Goal: Task Accomplishment & Management: Manage account settings

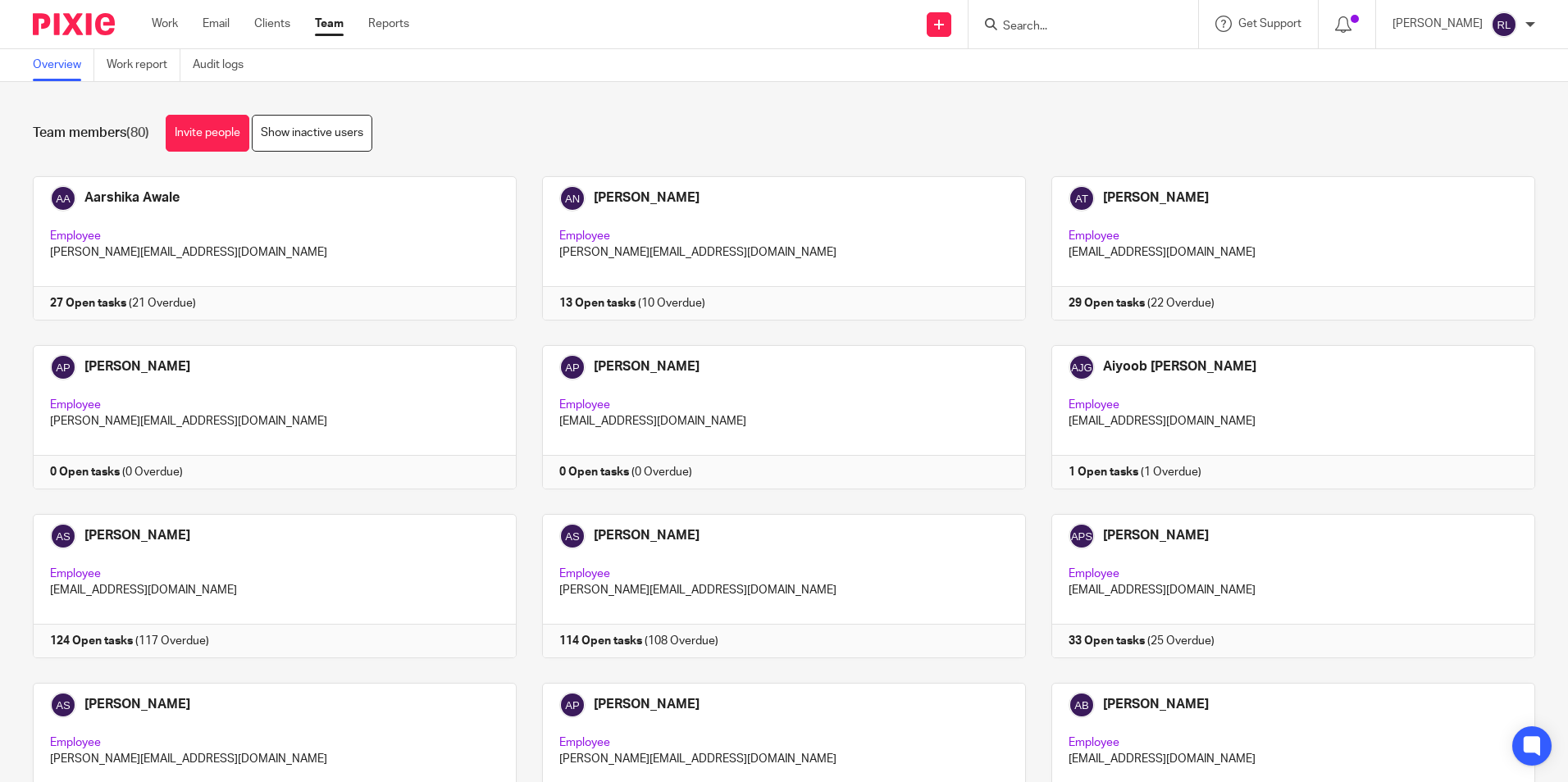
click at [1471, 85] on div "Team members (80) Invite people Show inactive users Invite team members Add inv…" at bounding box center [784, 432] width 1568 height 700
click at [167, 31] on link "Work" at bounding box center [165, 24] width 26 height 17
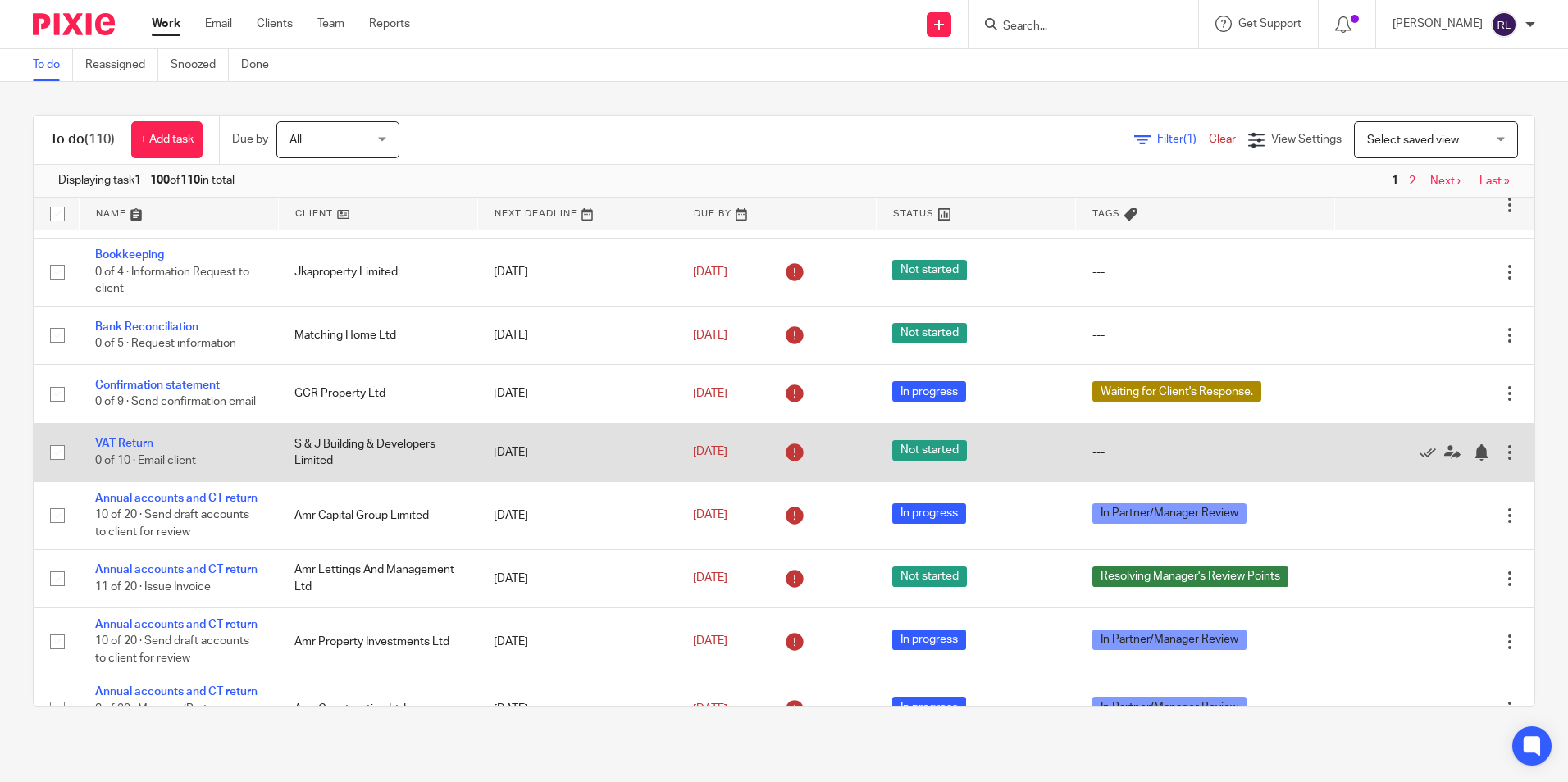
scroll to position [656, 0]
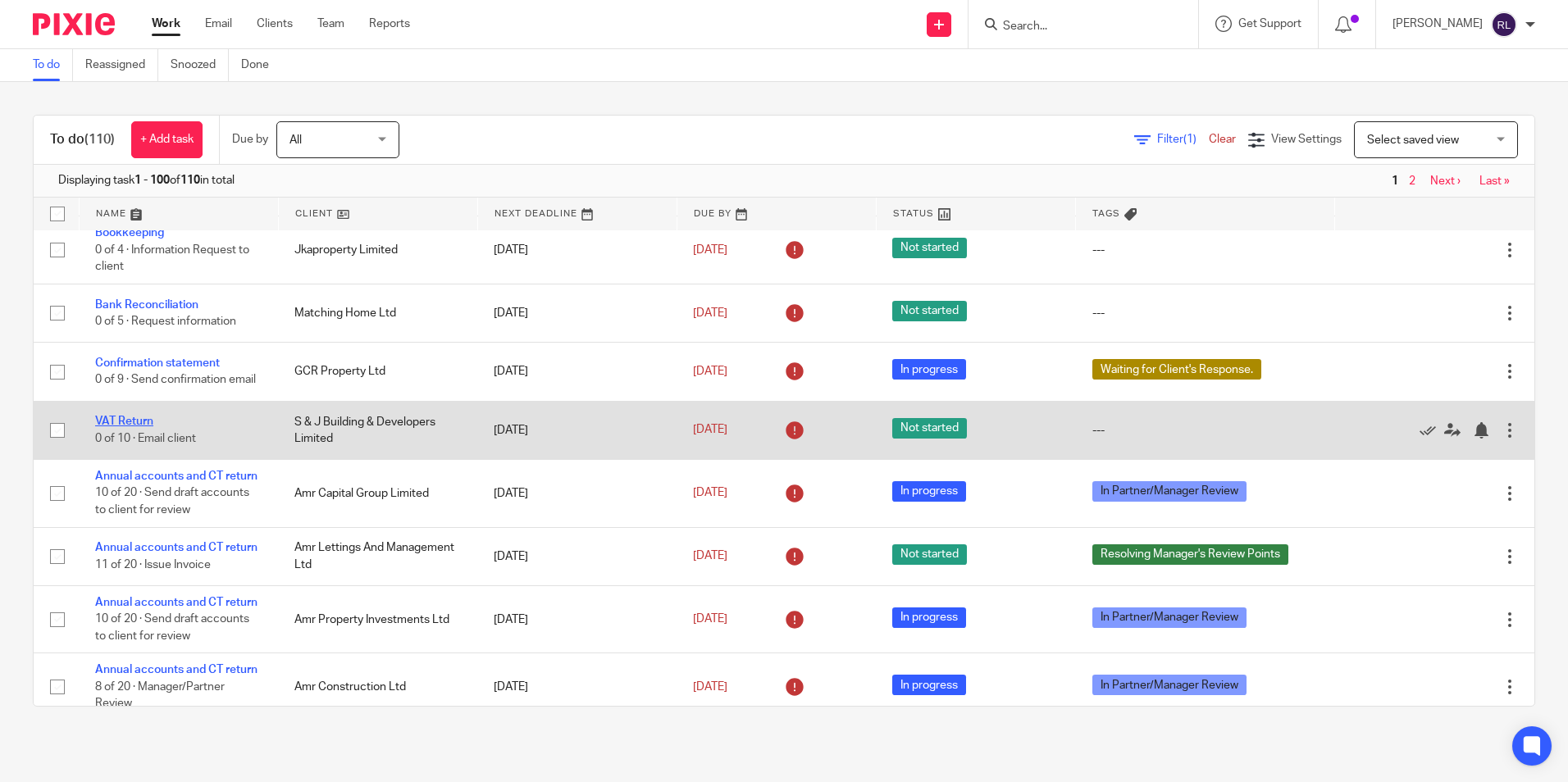
click at [142, 427] on link "VAT Return" at bounding box center [124, 421] width 58 height 11
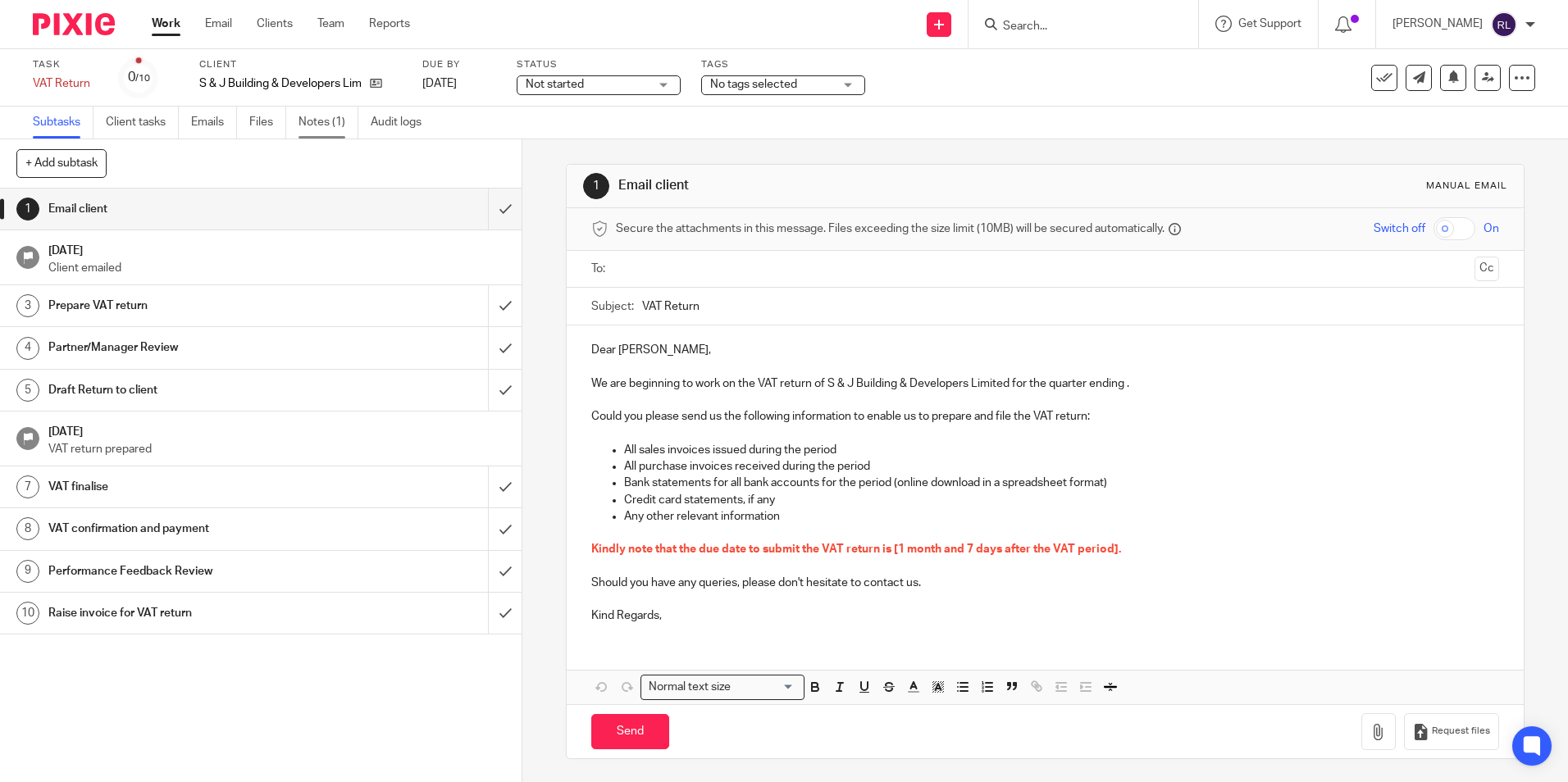
click at [336, 134] on link "Notes (1)" at bounding box center [328, 123] width 60 height 32
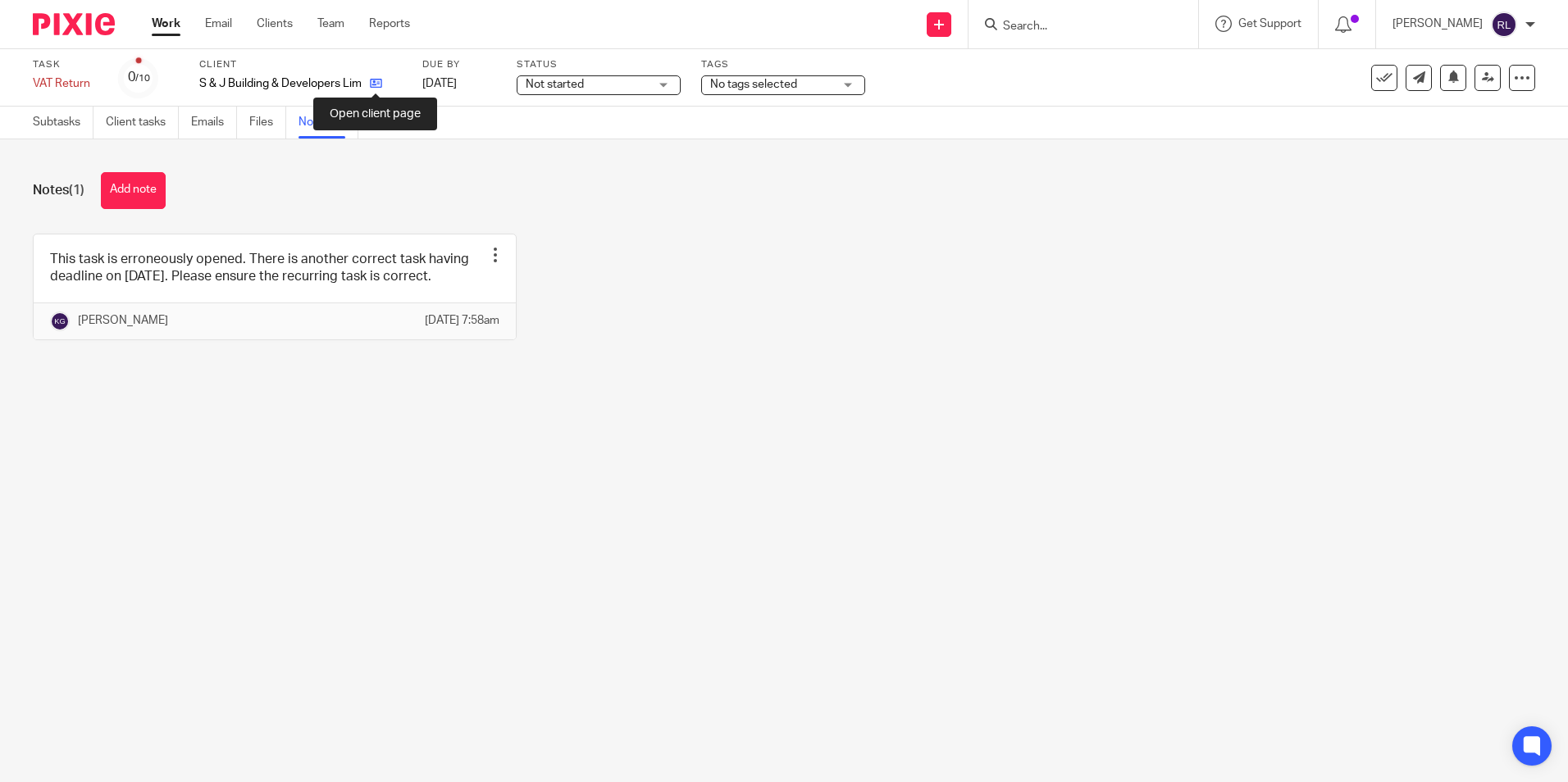
click at [372, 84] on icon at bounding box center [376, 83] width 12 height 12
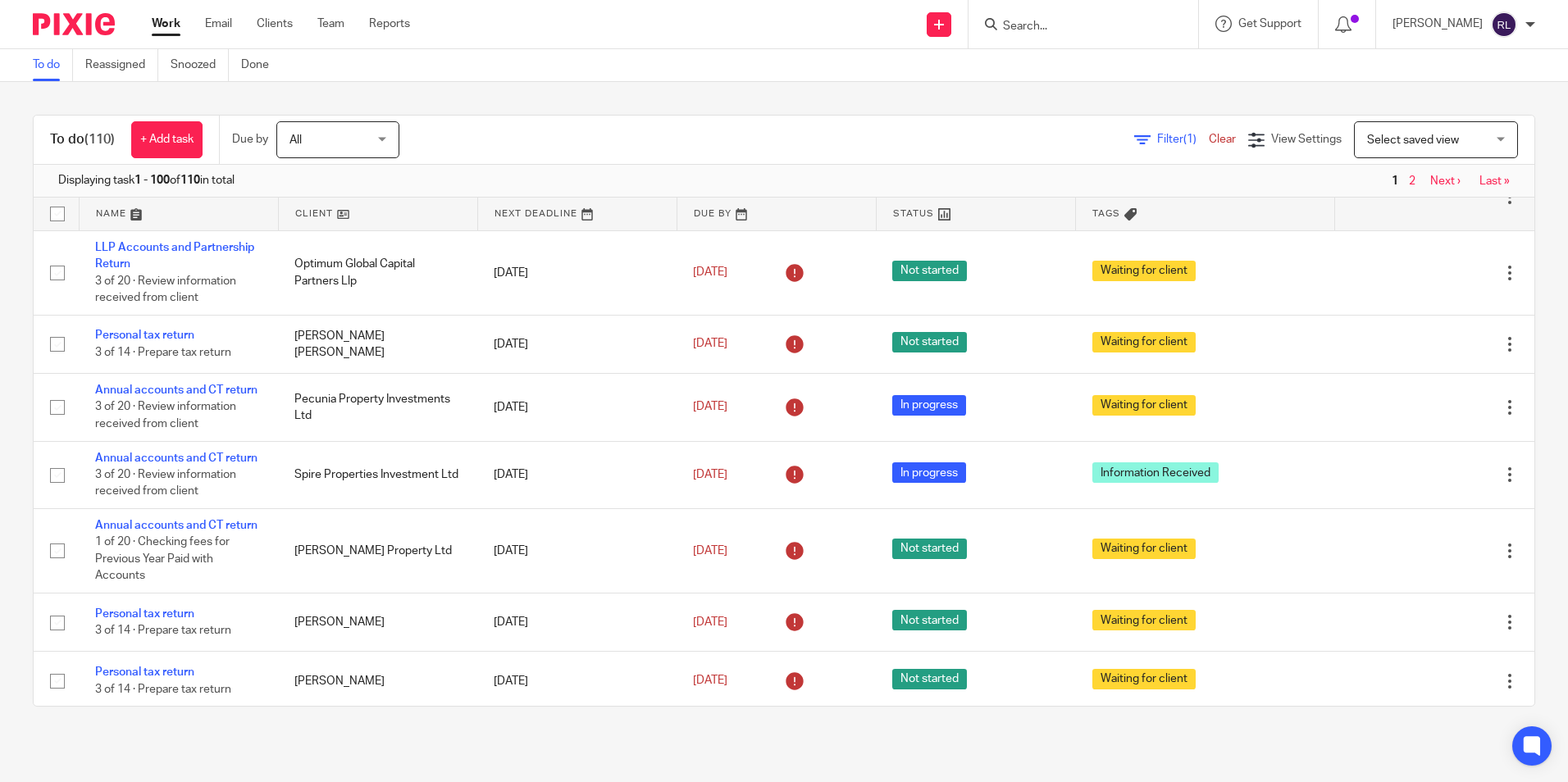
scroll to position [2214, 0]
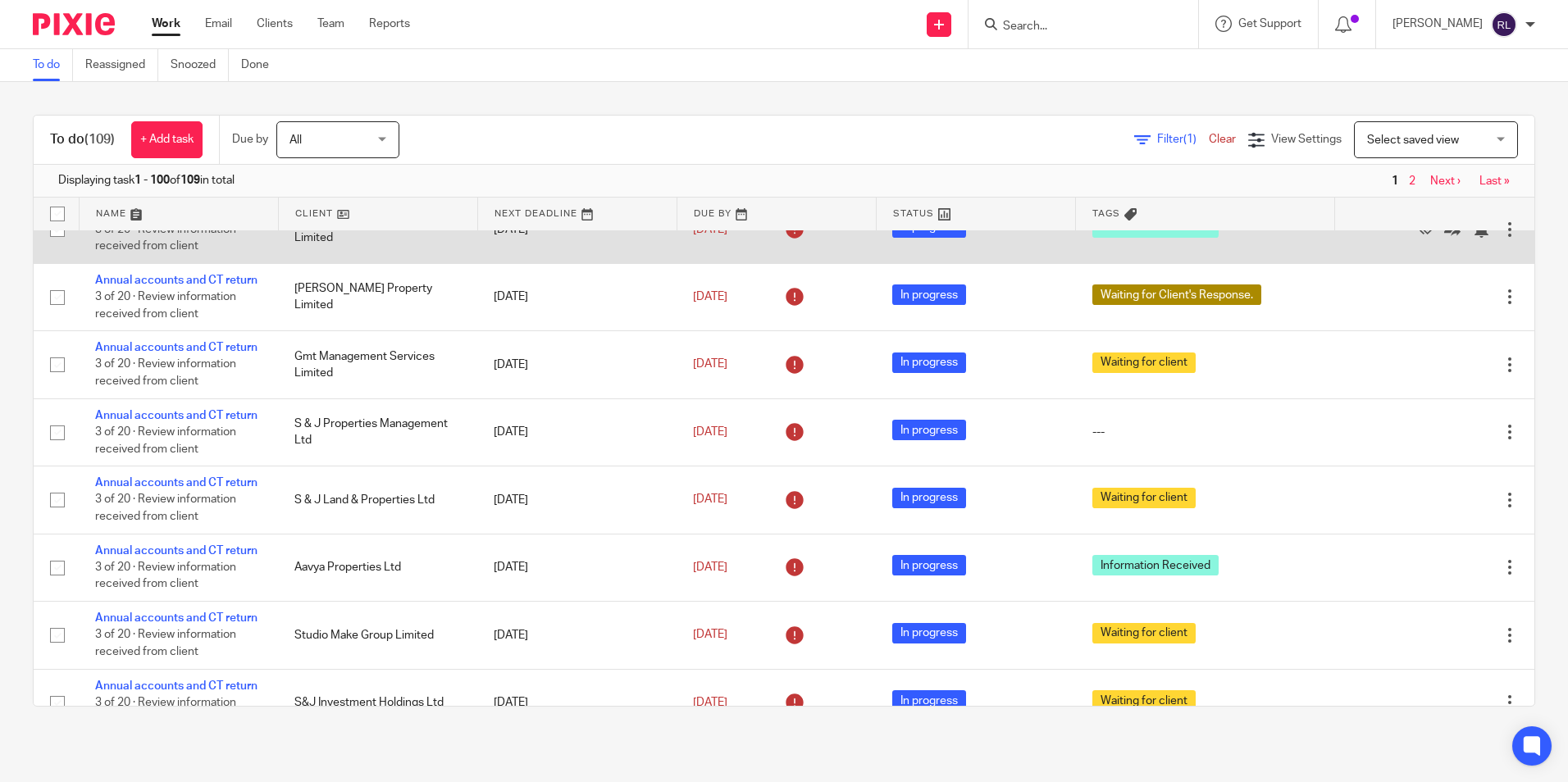
scroll to position [1639, 0]
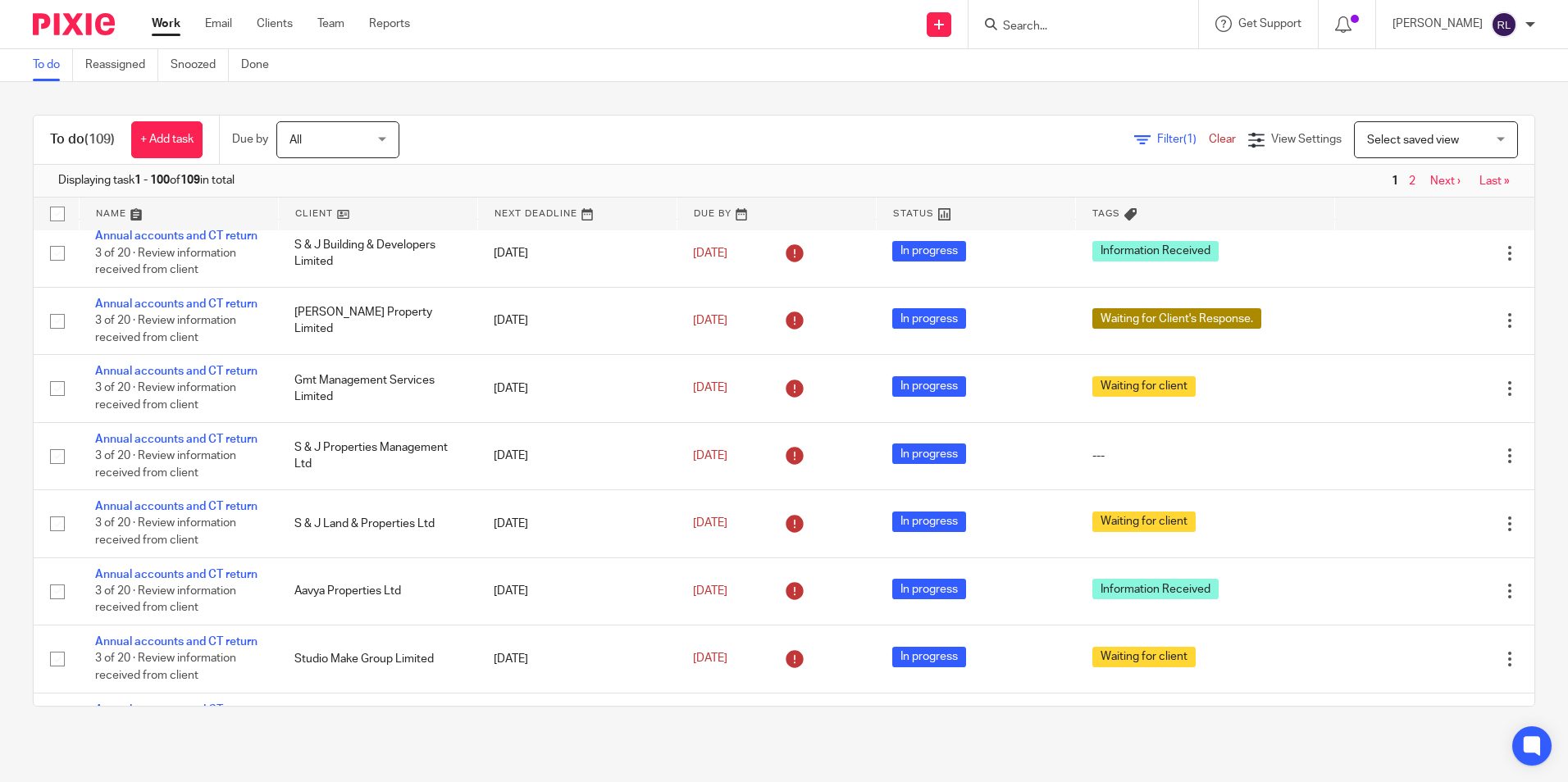
click at [210, 107] on link "Annual accounts and CT return" at bounding box center [175, 100] width 162 height 11
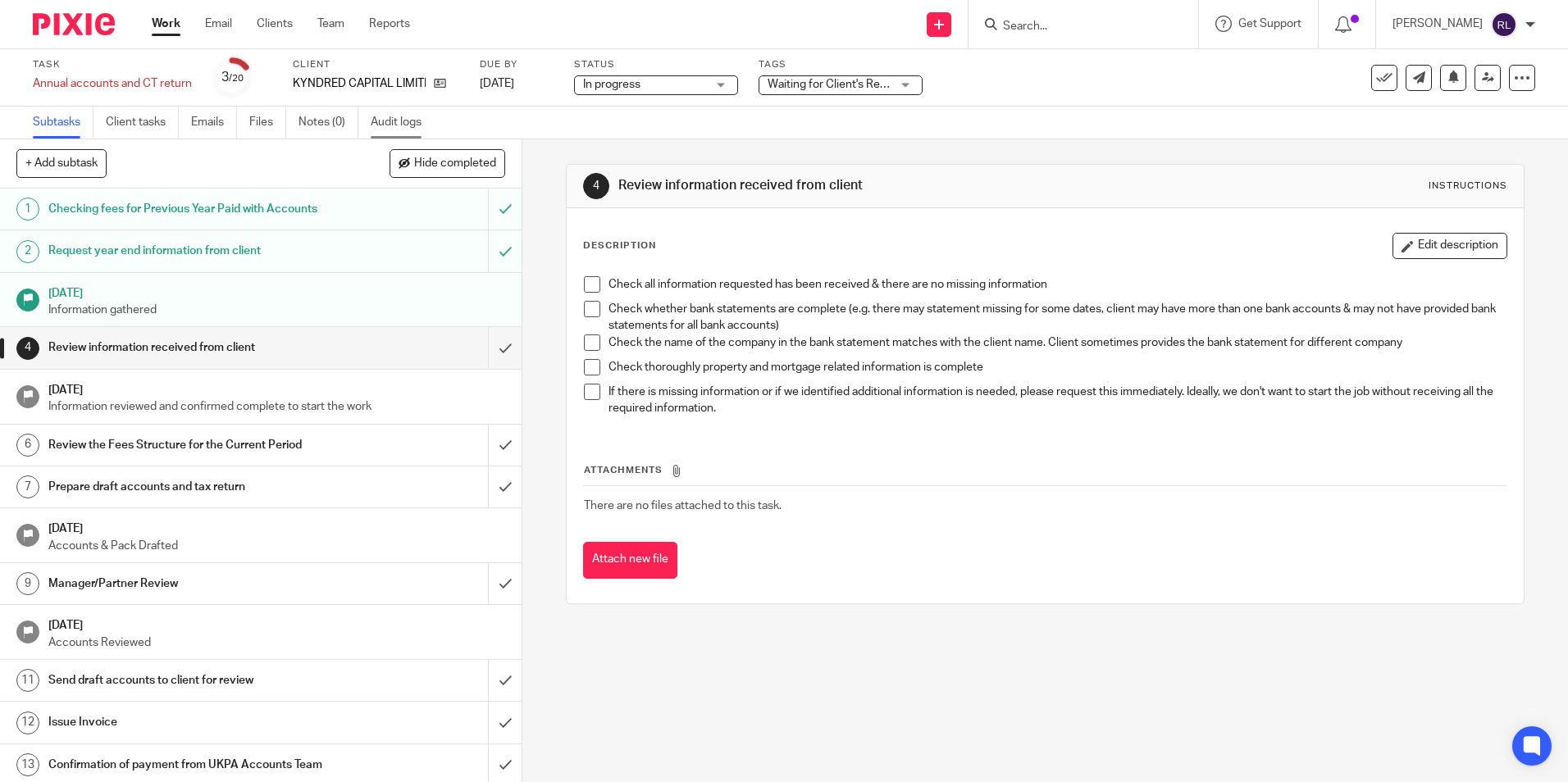
click at [397, 133] on link "Audit logs" at bounding box center [403, 123] width 63 height 32
click at [765, 622] on div "4 Review information received from client Instructions Description Edit descrip…" at bounding box center [1044, 384] width 958 height 489
click at [399, 122] on link "Audit logs" at bounding box center [403, 123] width 63 height 32
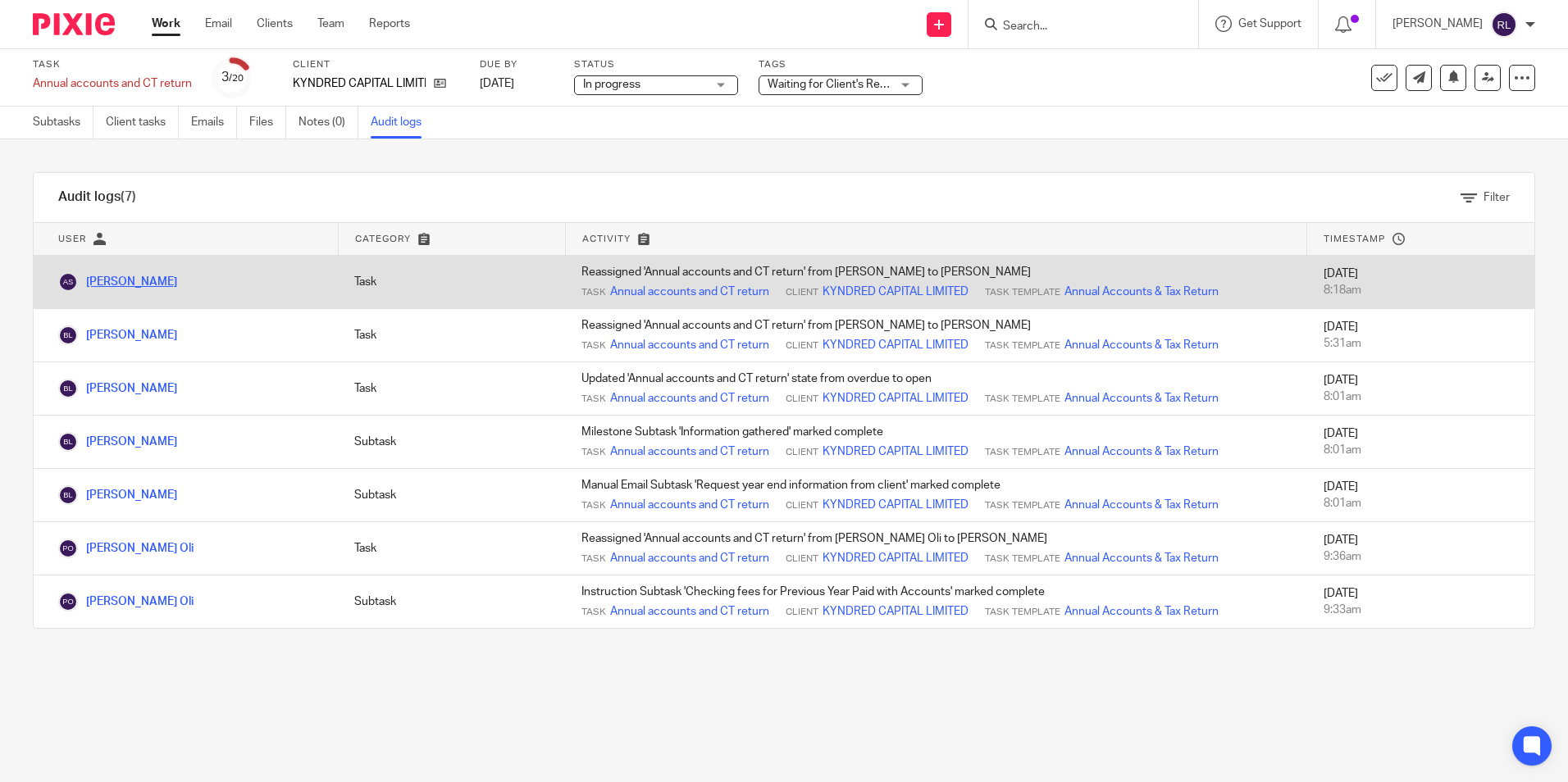
click at [127, 285] on link "[PERSON_NAME]" at bounding box center [118, 281] width 119 height 11
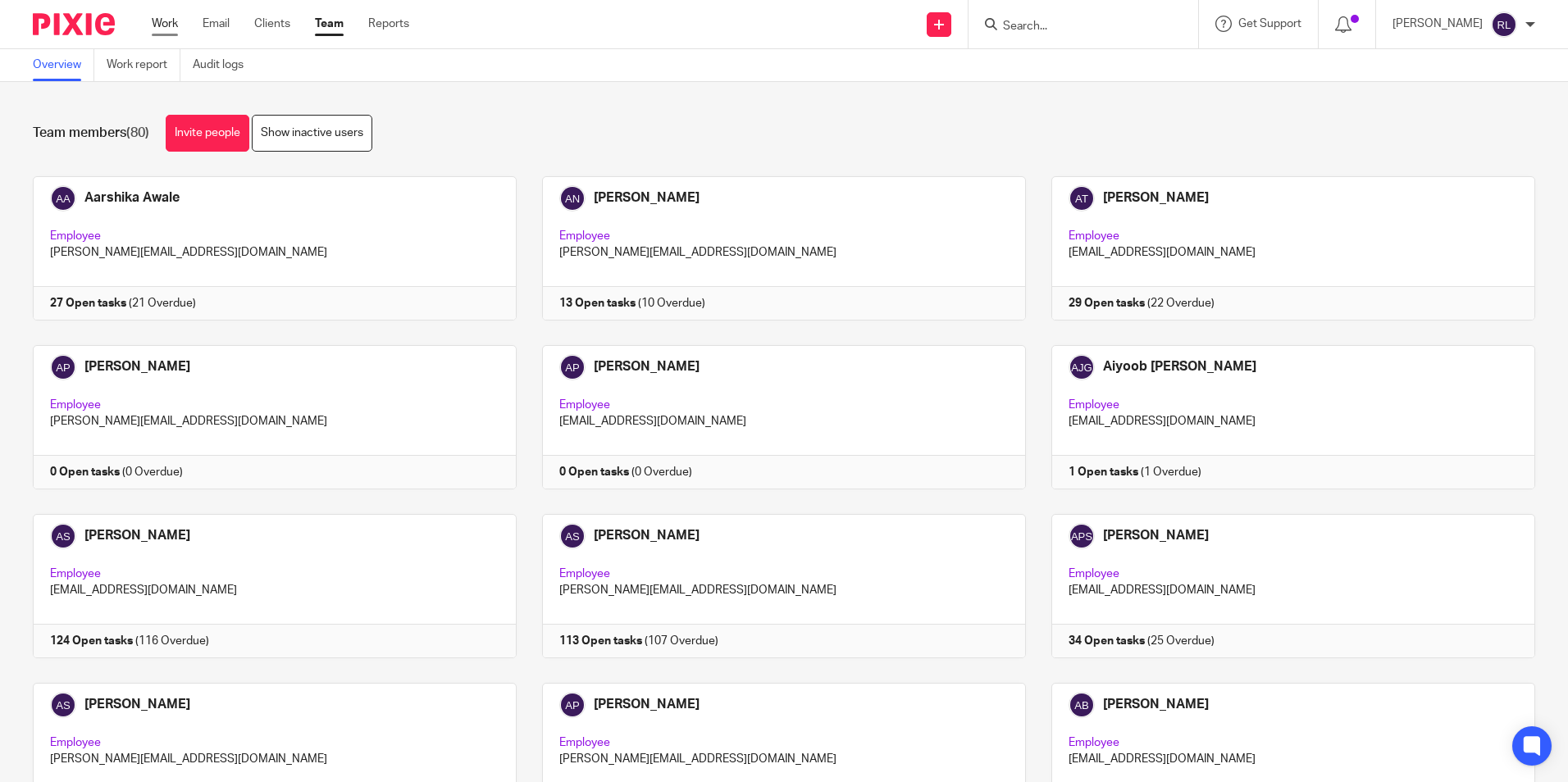
click at [165, 25] on link "Work" at bounding box center [165, 24] width 26 height 17
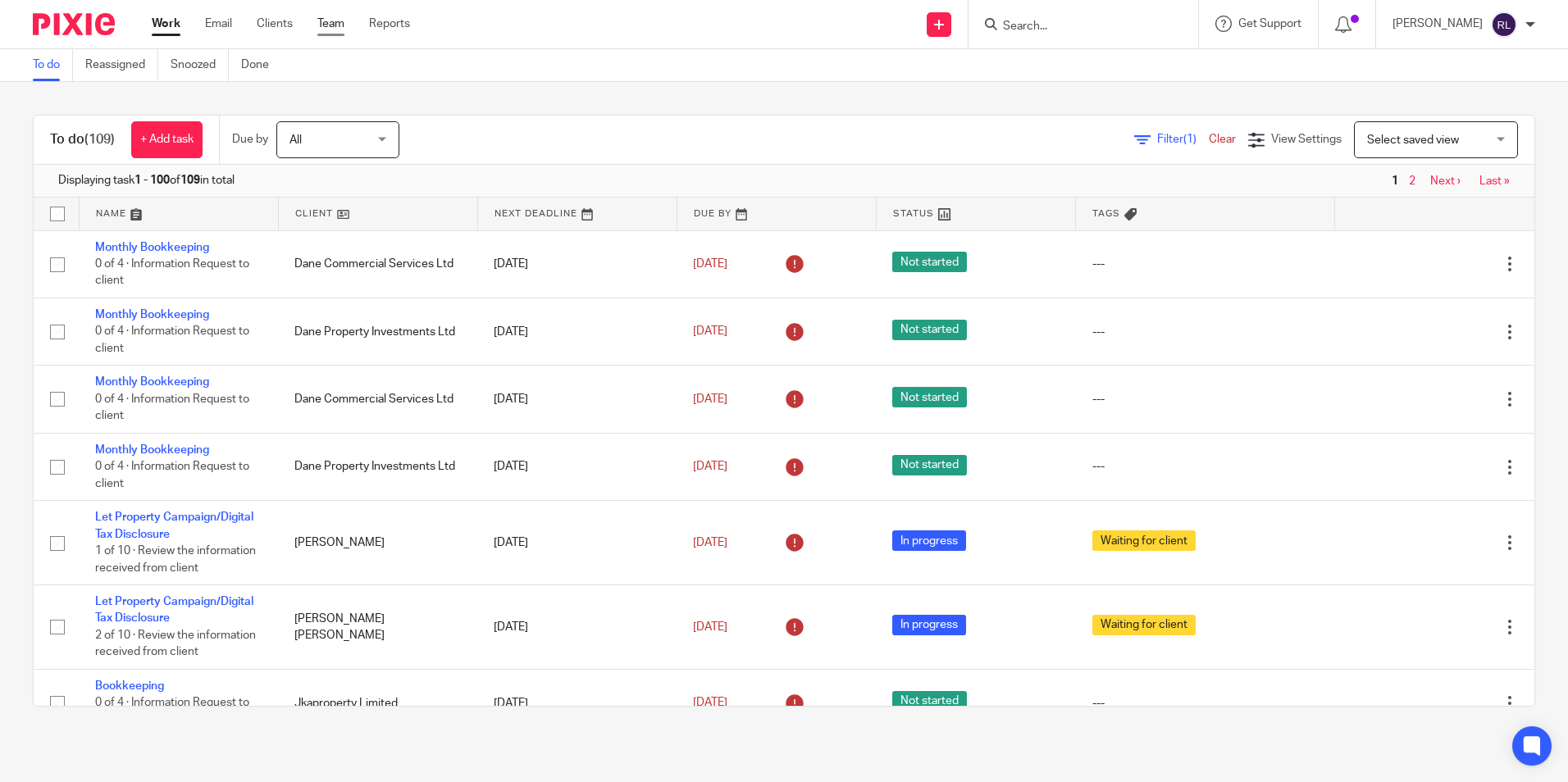
click at [339, 23] on link "Team" at bounding box center [331, 24] width 27 height 17
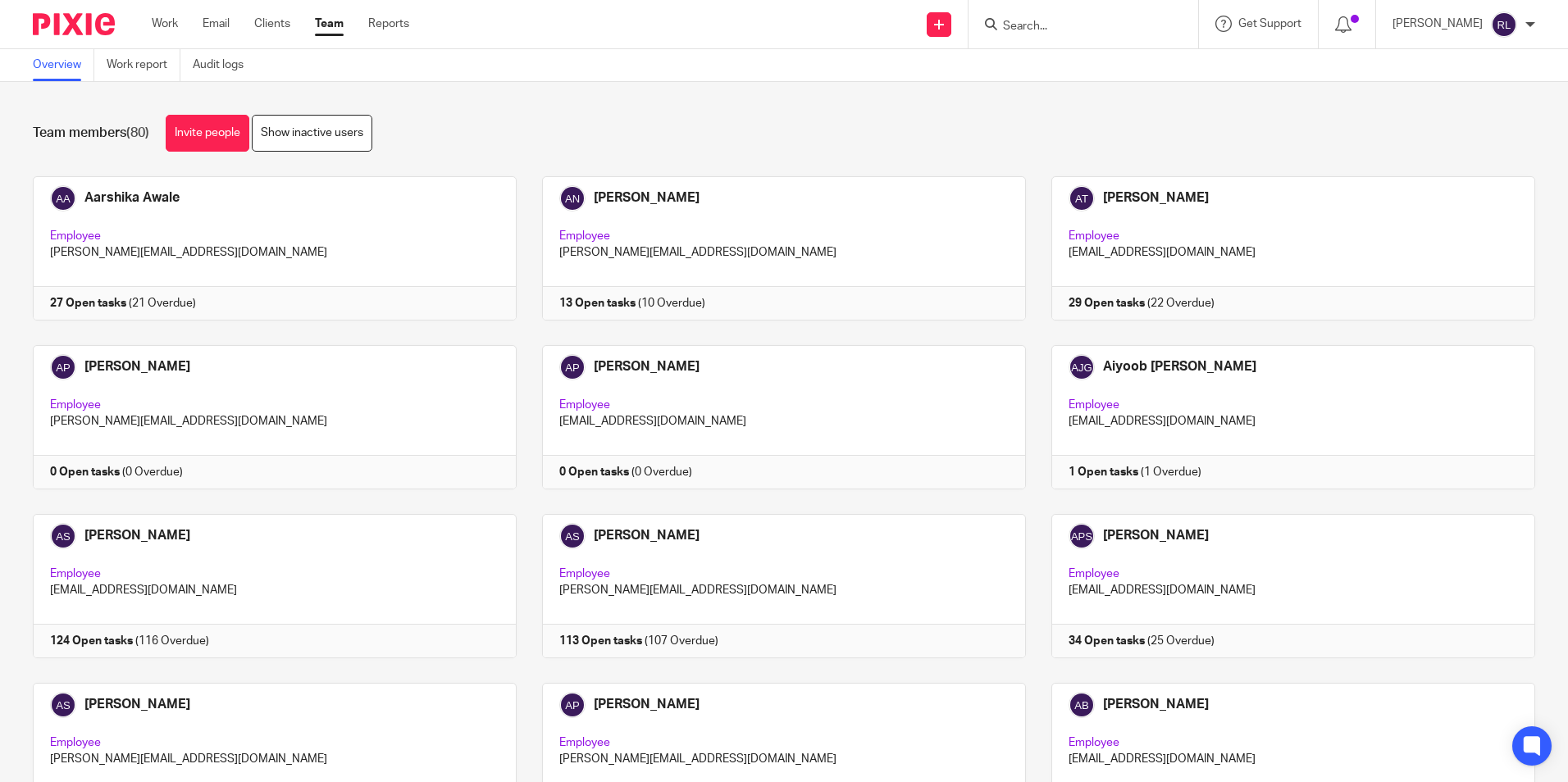
click at [237, 77] on link "Audit logs" at bounding box center [225, 65] width 63 height 32
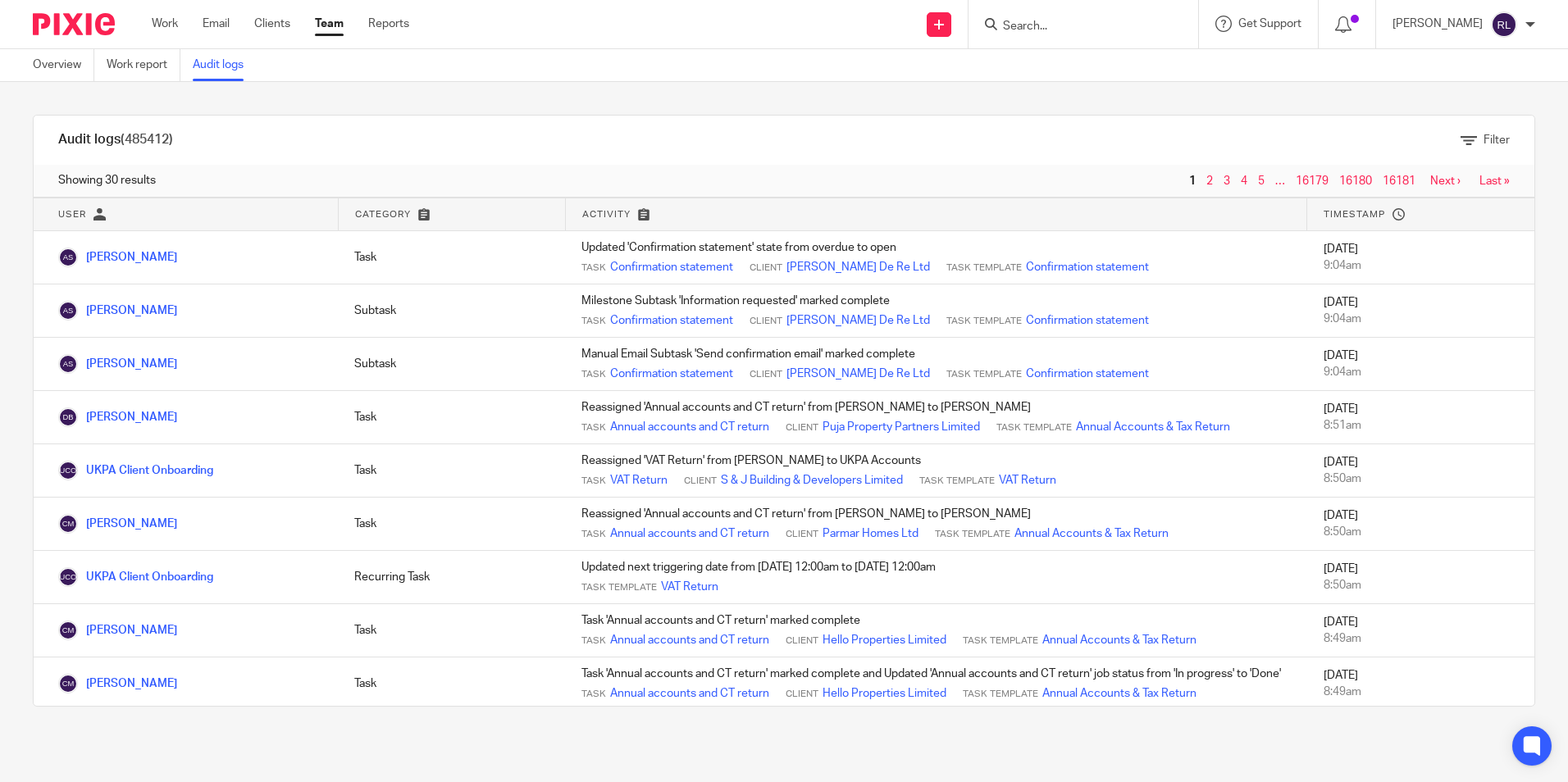
click at [1050, 30] on input "Search" at bounding box center [1075, 26] width 147 height 15
type input "maxime young"
click at [1090, 74] on link at bounding box center [1151, 70] width 308 height 38
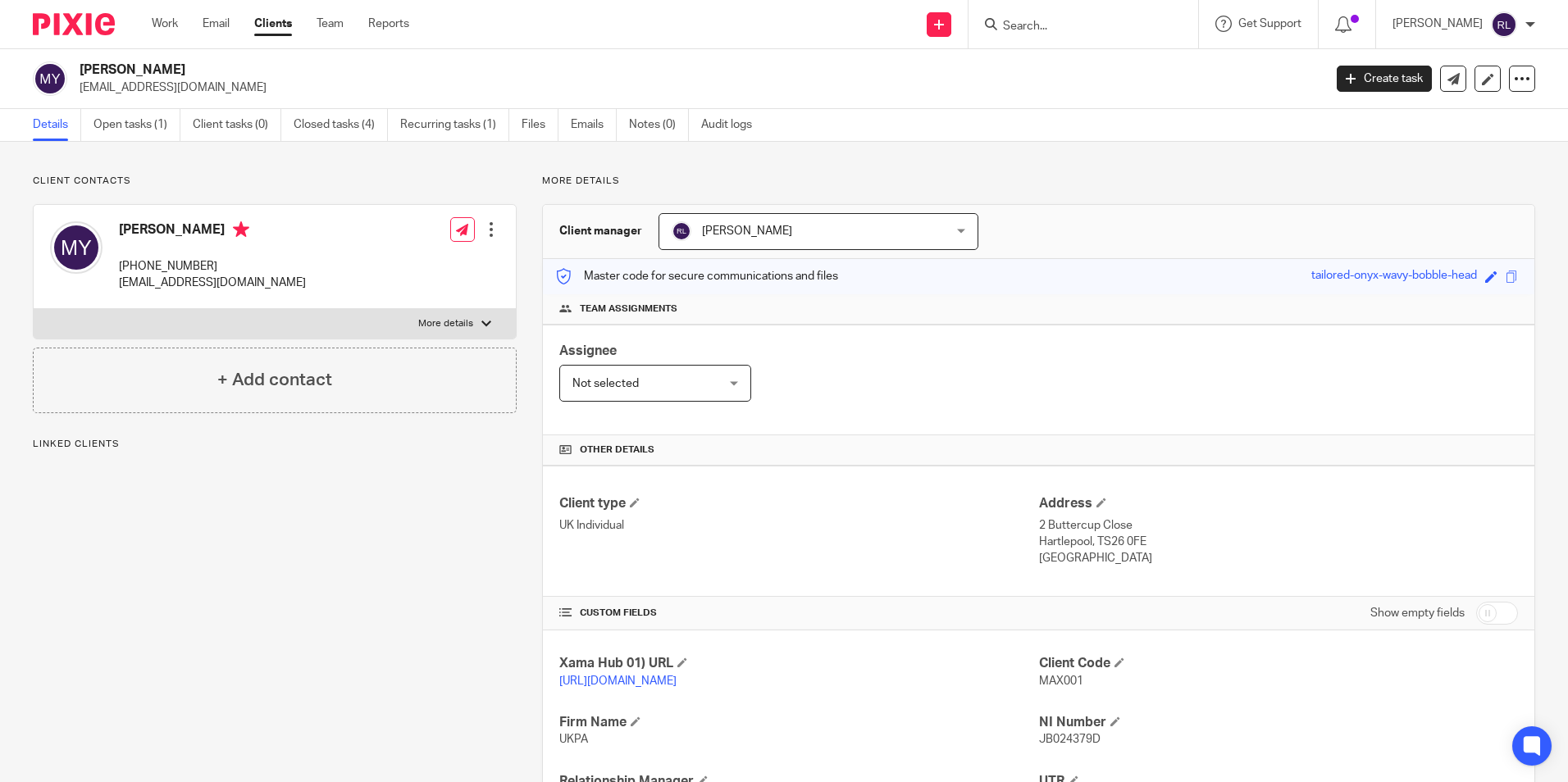
click at [134, 115] on link "Open tasks (1)" at bounding box center [137, 124] width 87 height 32
